Goal: Task Accomplishment & Management: Manage account settings

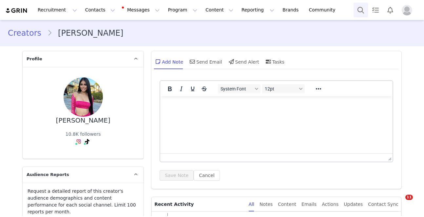
click at [364, 10] on button "Search" at bounding box center [361, 10] width 14 height 15
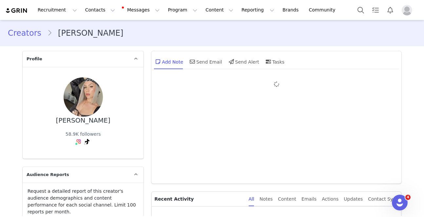
type input "+1 ([GEOGRAPHIC_DATA])"
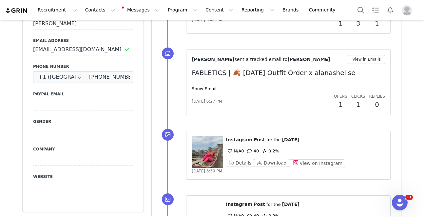
scroll to position [407, 0]
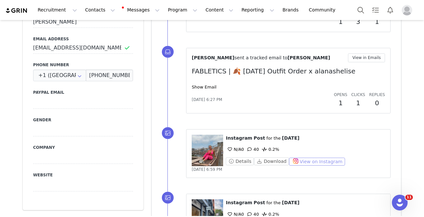
click at [318, 162] on button "View on Instagram" at bounding box center [317, 162] width 56 height 8
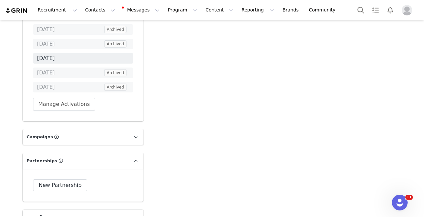
scroll to position [2517, 0]
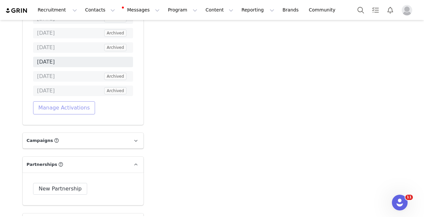
click at [77, 101] on button "Manage Activations" at bounding box center [64, 107] width 62 height 13
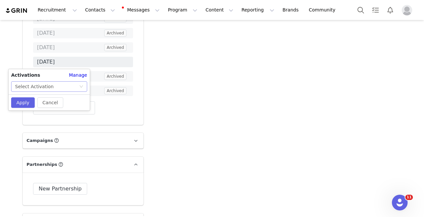
click at [71, 86] on div "Select Activation" at bounding box center [47, 87] width 64 height 10
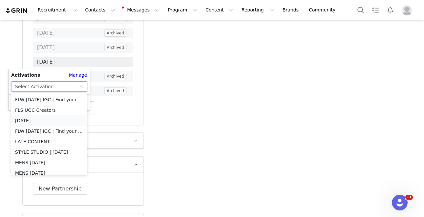
click at [48, 119] on li "[DATE]" at bounding box center [49, 120] width 76 height 10
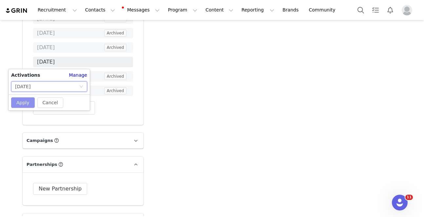
click at [18, 103] on button "Apply" at bounding box center [23, 102] width 24 height 10
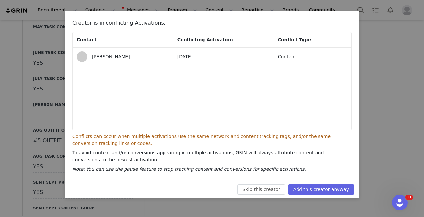
scroll to position [1316, 0]
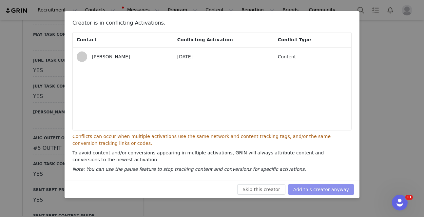
click at [337, 193] on button "Add this creator anyway" at bounding box center [321, 189] width 66 height 10
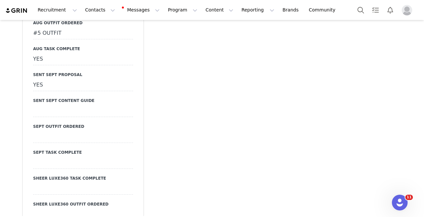
scroll to position [1453, 0]
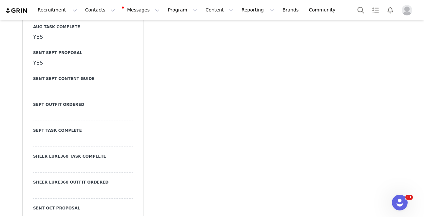
click at [67, 213] on div at bounding box center [83, 219] width 100 height 12
click at [82, 213] on select "N/A YES" at bounding box center [83, 219] width 100 height 12
select select "YES"
click at [33, 213] on select "N/A YES" at bounding box center [83, 219] width 100 height 12
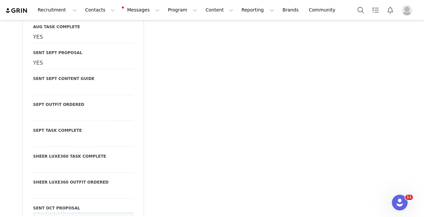
drag, startPoint x: 43, startPoint y: 185, endPoint x: 66, endPoint y: 176, distance: 24.7
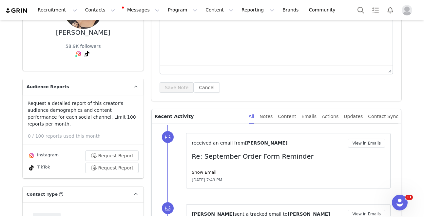
scroll to position [0, 0]
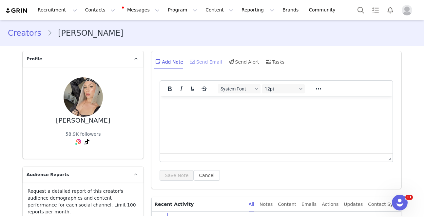
click at [199, 64] on div "Send Email" at bounding box center [205, 62] width 34 height 16
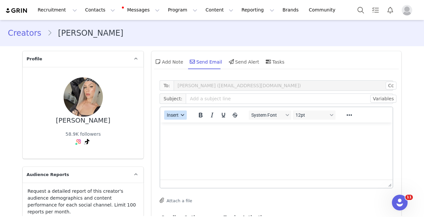
drag, startPoint x: 176, startPoint y: 111, endPoint x: 176, endPoint y: 114, distance: 3.6
click at [176, 111] on button "Insert" at bounding box center [175, 114] width 23 height 9
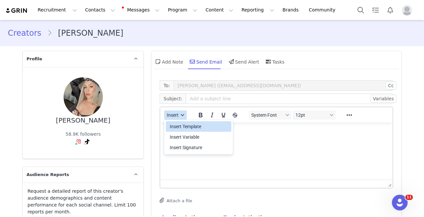
click at [176, 115] on span "Insert" at bounding box center [173, 114] width 12 height 5
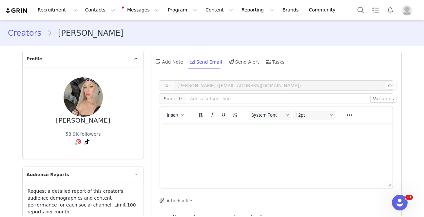
drag, startPoint x: 177, startPoint y: 125, endPoint x: 338, endPoint y: 243, distance: 199.7
click at [177, 125] on html at bounding box center [276, 132] width 232 height 18
click at [178, 119] on button "Insert" at bounding box center [175, 114] width 23 height 9
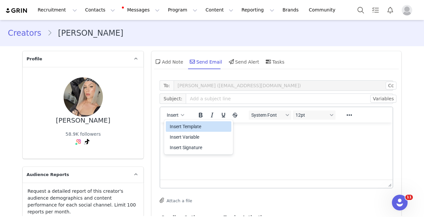
click at [181, 127] on div "Insert Template" at bounding box center [199, 127] width 59 height 8
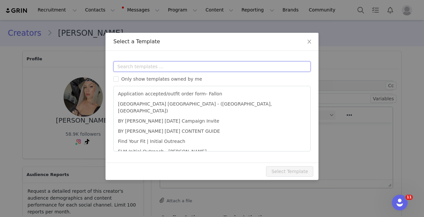
click at [197, 65] on input "text" at bounding box center [211, 66] width 197 height 10
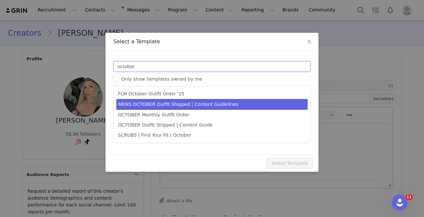
type input "october"
click at [185, 107] on li "MENS OCTOBER Outfit Shipped | Content Guidelines" at bounding box center [211, 104] width 191 height 11
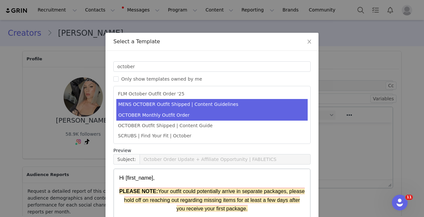
click at [184, 112] on li "OCTOBER Monthly Outfit Order" at bounding box center [211, 115] width 191 height 11
type input "FABLETICS | 🎃 [DATE] Outfit Order x [instagram_username] + Exciting update!"
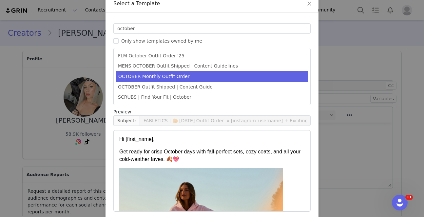
scroll to position [66, 0]
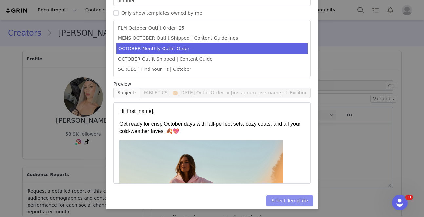
click at [301, 196] on button "Select Template" at bounding box center [289, 200] width 47 height 10
type input "FABLETICS | 🎃 [DATE] Outfit Order x [instagram_username] + Exciting update!"
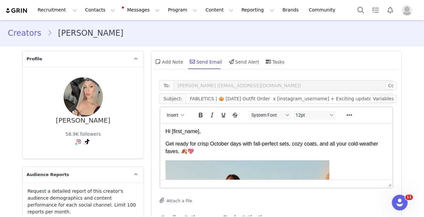
scroll to position [0, 0]
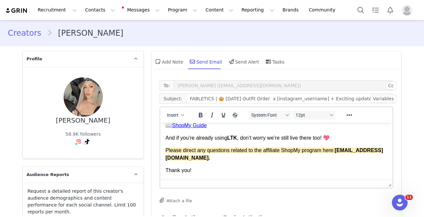
click at [219, 173] on div "Thank you!" at bounding box center [276, 170] width 222 height 7
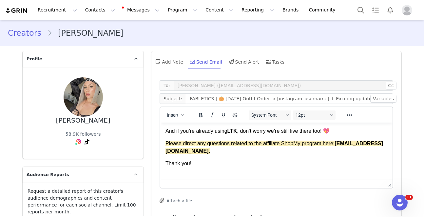
scroll to position [406, 0]
click at [173, 113] on span "Insert" at bounding box center [173, 114] width 12 height 5
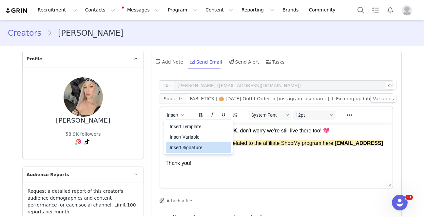
drag, startPoint x: 184, startPoint y: 145, endPoint x: 98, endPoint y: 56, distance: 123.1
click at [184, 145] on div "Insert Signature" at bounding box center [199, 148] width 59 height 8
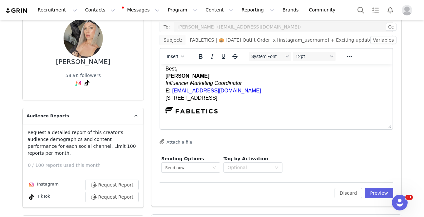
scroll to position [62, 0]
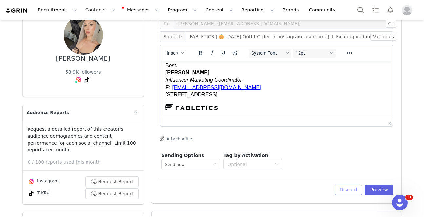
click at [363, 188] on div "Discard Preview" at bounding box center [364, 190] width 59 height 10
click at [368, 187] on button "Preview" at bounding box center [379, 190] width 29 height 10
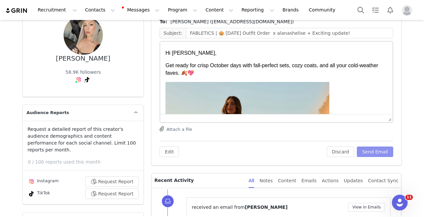
scroll to position [0, 0]
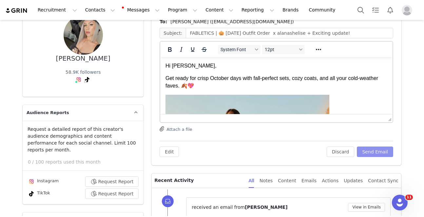
click at [372, 151] on button "Send Email" at bounding box center [375, 151] width 36 height 10
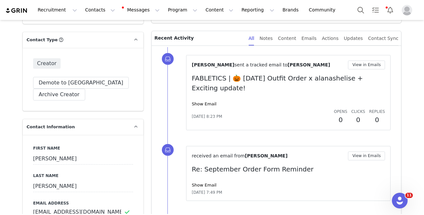
scroll to position [242, 0]
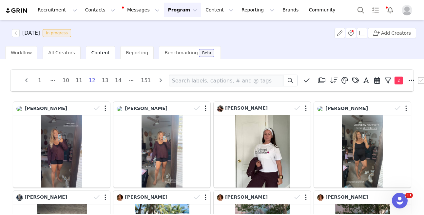
scroll to position [20, 0]
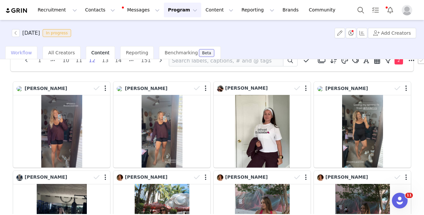
click at [24, 49] on div "Workflow" at bounding box center [21, 52] width 32 height 13
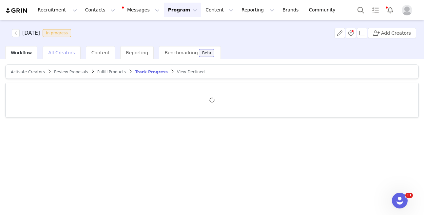
click at [65, 57] on div "All Creators" at bounding box center [62, 52] width 38 height 13
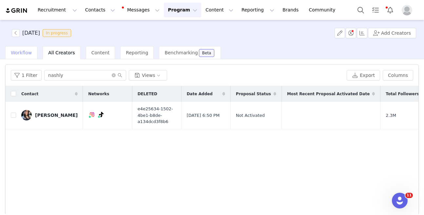
click at [28, 54] on span "Workflow" at bounding box center [21, 52] width 21 height 5
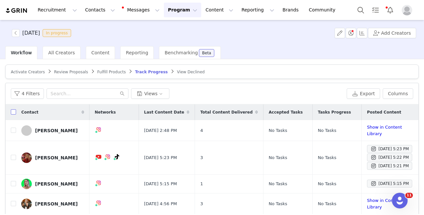
click at [14, 112] on input "checkbox" at bounding box center [13, 111] width 5 height 5
checkbox input "true"
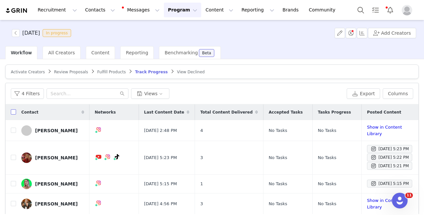
checkbox input "true"
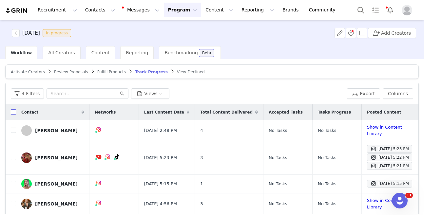
checkbox input "true"
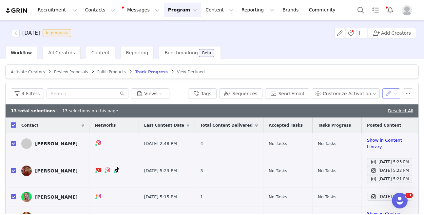
click at [385, 93] on button "button" at bounding box center [391, 93] width 18 height 10
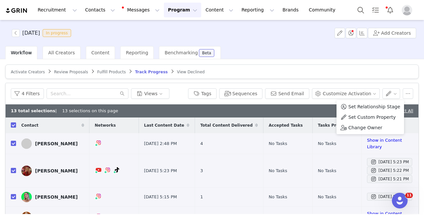
click at [370, 118] on span "Set Custom Property" at bounding box center [372, 117] width 48 height 7
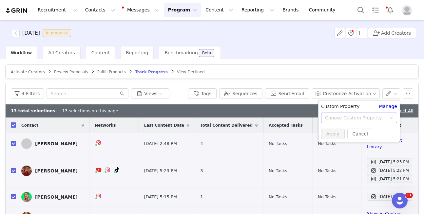
click at [363, 116] on div "Choose Custom Property" at bounding box center [355, 118] width 61 height 7
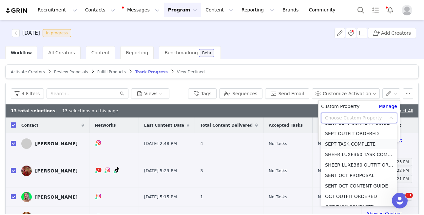
scroll to position [325, 0]
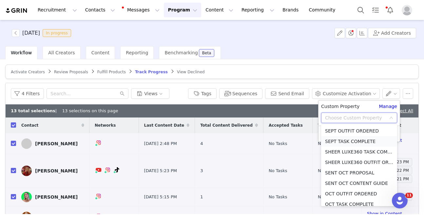
click at [364, 141] on li "SEPT TASK COMPLETE" at bounding box center [359, 141] width 76 height 10
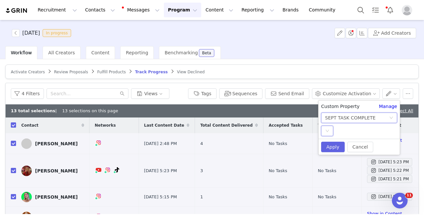
click at [332, 130] on div "Select" at bounding box center [327, 131] width 12 height 10
click at [333, 141] on li "YES" at bounding box center [359, 144] width 76 height 10
click at [332, 146] on button "Apply" at bounding box center [333, 147] width 24 height 10
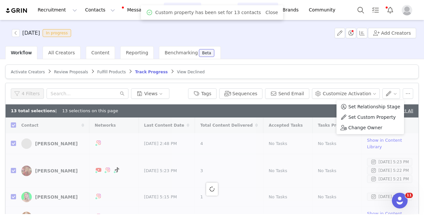
checkbox input "false"
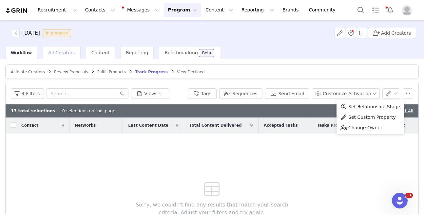
click at [64, 51] on span "All Creators" at bounding box center [61, 52] width 27 height 5
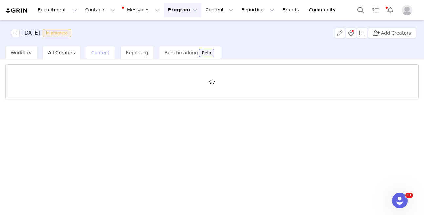
click at [93, 55] on span "Content" at bounding box center [100, 52] width 18 height 5
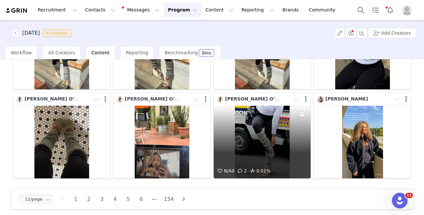
scroll to position [193, 0]
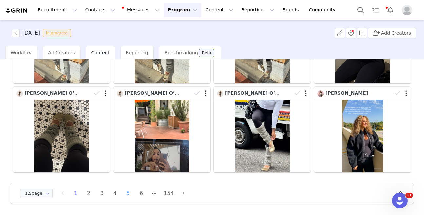
click at [125, 192] on li "5" at bounding box center [128, 193] width 10 height 9
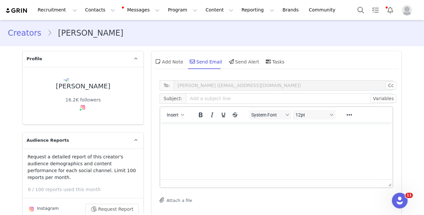
scroll to position [52, 0]
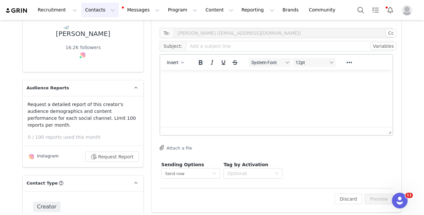
click at [95, 15] on button "Contacts Contacts" at bounding box center [100, 10] width 38 height 15
click at [98, 24] on link "Creators" at bounding box center [103, 29] width 52 height 12
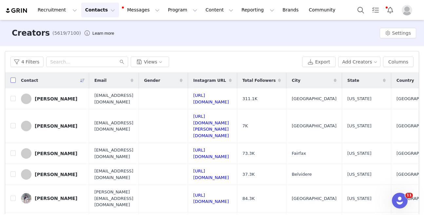
click at [12, 82] on input "checkbox" at bounding box center [12, 80] width 5 height 5
checkbox input "true"
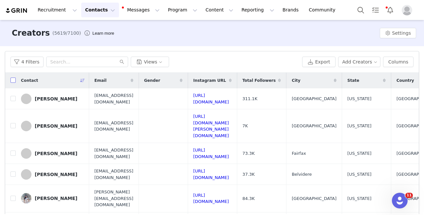
checkbox input "true"
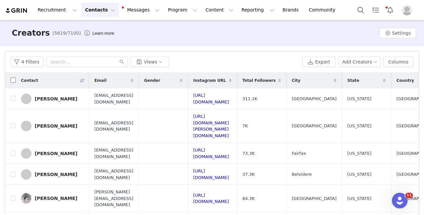
checkbox input "true"
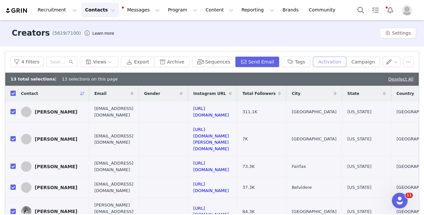
click at [333, 60] on button "Activation" at bounding box center [329, 62] width 33 height 10
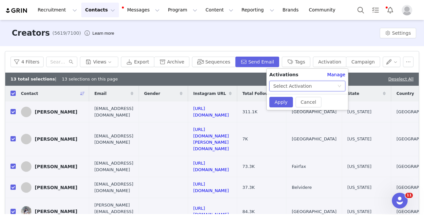
click at [311, 85] on div "Select Activation" at bounding box center [305, 86] width 64 height 10
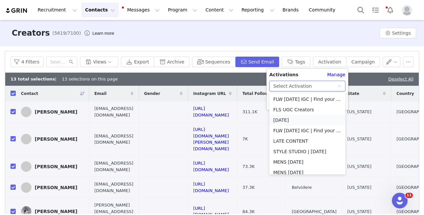
click at [307, 119] on li "[DATE]" at bounding box center [307, 120] width 76 height 10
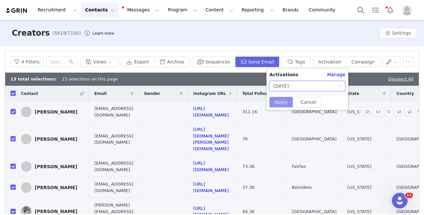
click at [279, 104] on button "Apply" at bounding box center [281, 102] width 24 height 10
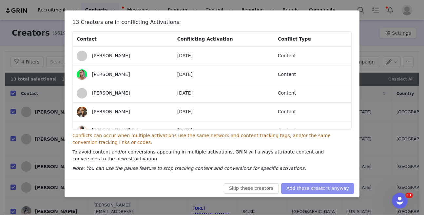
click at [302, 189] on button "Add these creators anyway" at bounding box center [317, 189] width 73 height 10
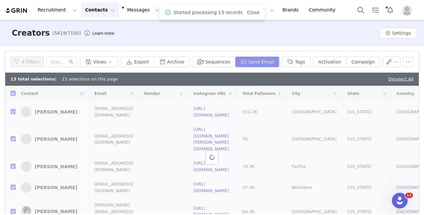
click at [263, 65] on button "Send Email" at bounding box center [257, 62] width 44 height 10
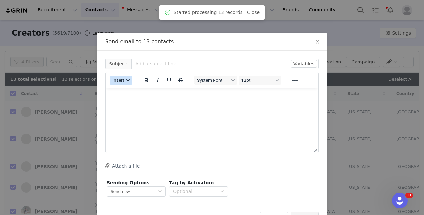
click at [128, 83] on button "Insert" at bounding box center [121, 80] width 23 height 9
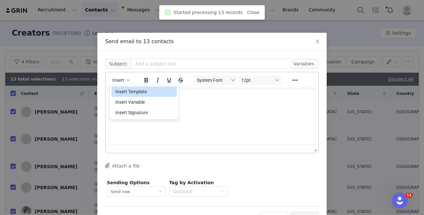
click at [134, 90] on div "Insert Template" at bounding box center [144, 92] width 59 height 8
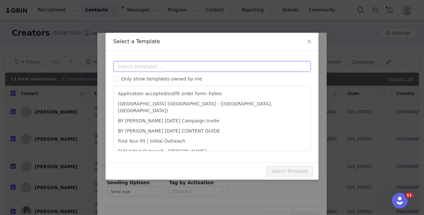
click at [151, 67] on input "text" at bounding box center [211, 66] width 197 height 10
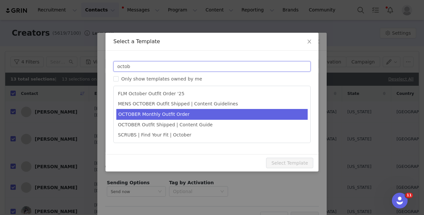
type input "octob"
click at [168, 115] on li "OCTOBER Monthly Outfit Order" at bounding box center [211, 114] width 191 height 11
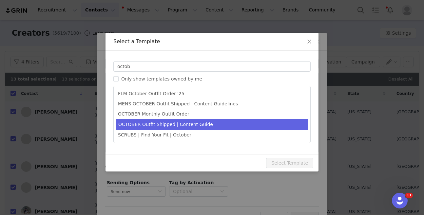
type input "FABLETICS | 🎃 [DATE] Outfit Order x [instagram_username] + Exciting update!"
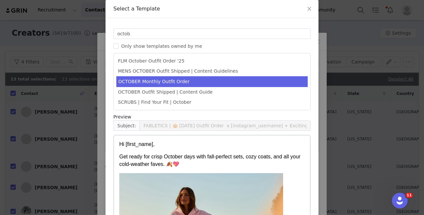
scroll to position [68, 0]
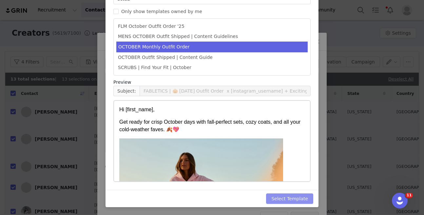
click at [295, 205] on div "Select Template" at bounding box center [212, 198] width 213 height 17
click at [293, 202] on button "Select Template" at bounding box center [289, 199] width 47 height 10
type input "FABLETICS | 🎃 [DATE] Outfit Order x [instagram_username] + Exciting update!"
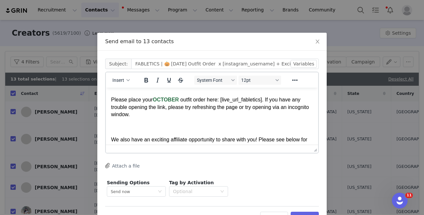
scroll to position [419, 0]
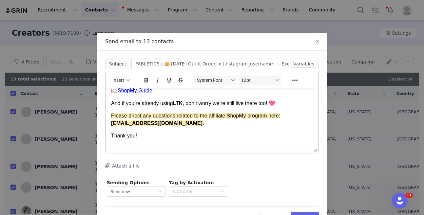
click at [202, 134] on div "Thank you!" at bounding box center [212, 135] width 202 height 7
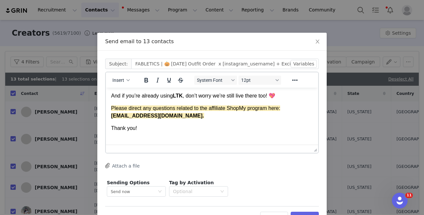
scroll to position [422, 0]
drag, startPoint x: 119, startPoint y: 77, endPoint x: 122, endPoint y: 81, distance: 4.2
click at [119, 78] on span "Insert" at bounding box center [118, 80] width 12 height 5
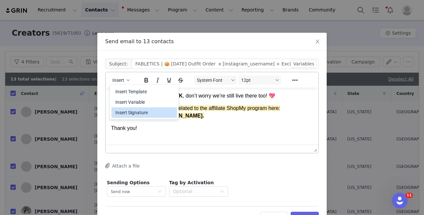
click at [149, 111] on div "Insert Signature" at bounding box center [144, 113] width 59 height 8
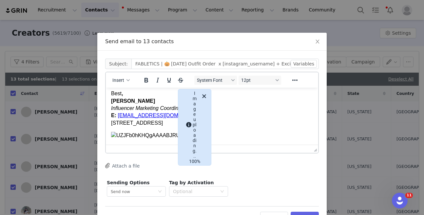
scroll to position [23, 0]
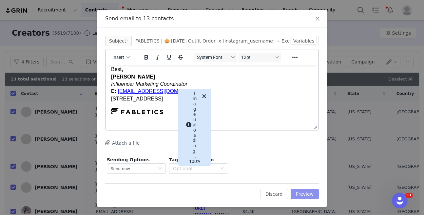
click at [299, 193] on button "Preview" at bounding box center [305, 194] width 29 height 10
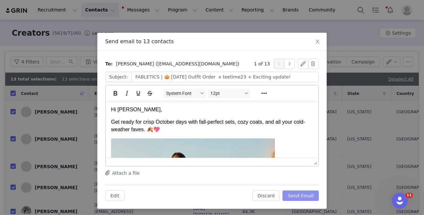
scroll to position [0, 0]
click at [305, 192] on button "Send Email" at bounding box center [300, 196] width 36 height 10
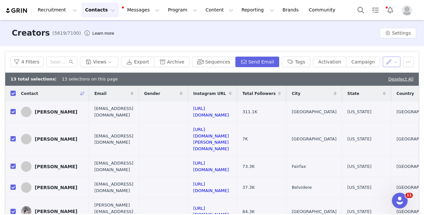
click at [391, 63] on button "button" at bounding box center [392, 62] width 18 height 10
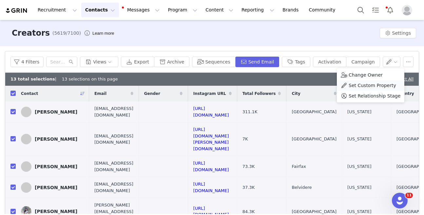
click at [375, 84] on span "Set Custom Property" at bounding box center [373, 85] width 48 height 7
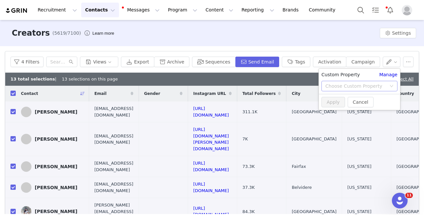
click at [372, 88] on div "Choose Custom Property" at bounding box center [355, 86] width 61 height 7
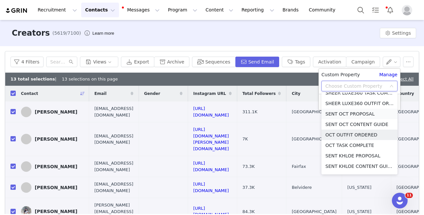
scroll to position [352, 0]
click at [356, 116] on li "SENT OCT PROPOSAL" at bounding box center [359, 114] width 76 height 10
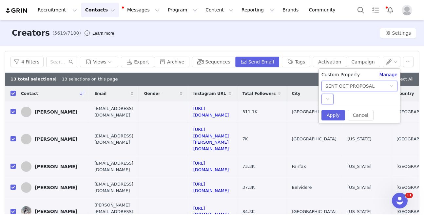
click at [327, 102] on div "Select" at bounding box center [327, 99] width 12 height 10
drag, startPoint x: 328, startPoint y: 105, endPoint x: 331, endPoint y: 111, distance: 6.9
click at [331, 110] on li "YES" at bounding box center [359, 112] width 76 height 10
click at [332, 115] on button "Apply" at bounding box center [333, 115] width 24 height 10
click at [335, 63] on button "Activation" at bounding box center [329, 62] width 33 height 10
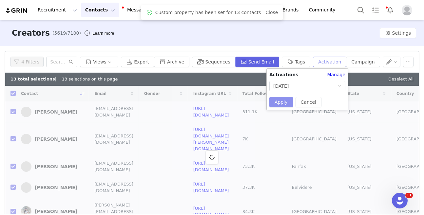
checkbox input "false"
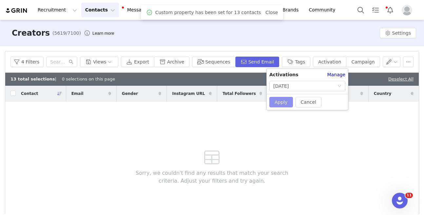
click at [284, 101] on button "Apply" at bounding box center [281, 102] width 24 height 10
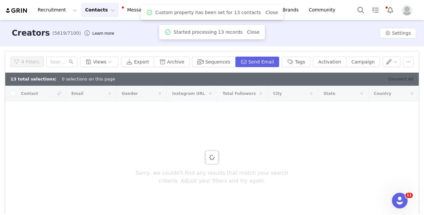
click at [408, 81] on link "Deselect All" at bounding box center [400, 79] width 25 height 5
